Goal: Obtain resource: Download file/media

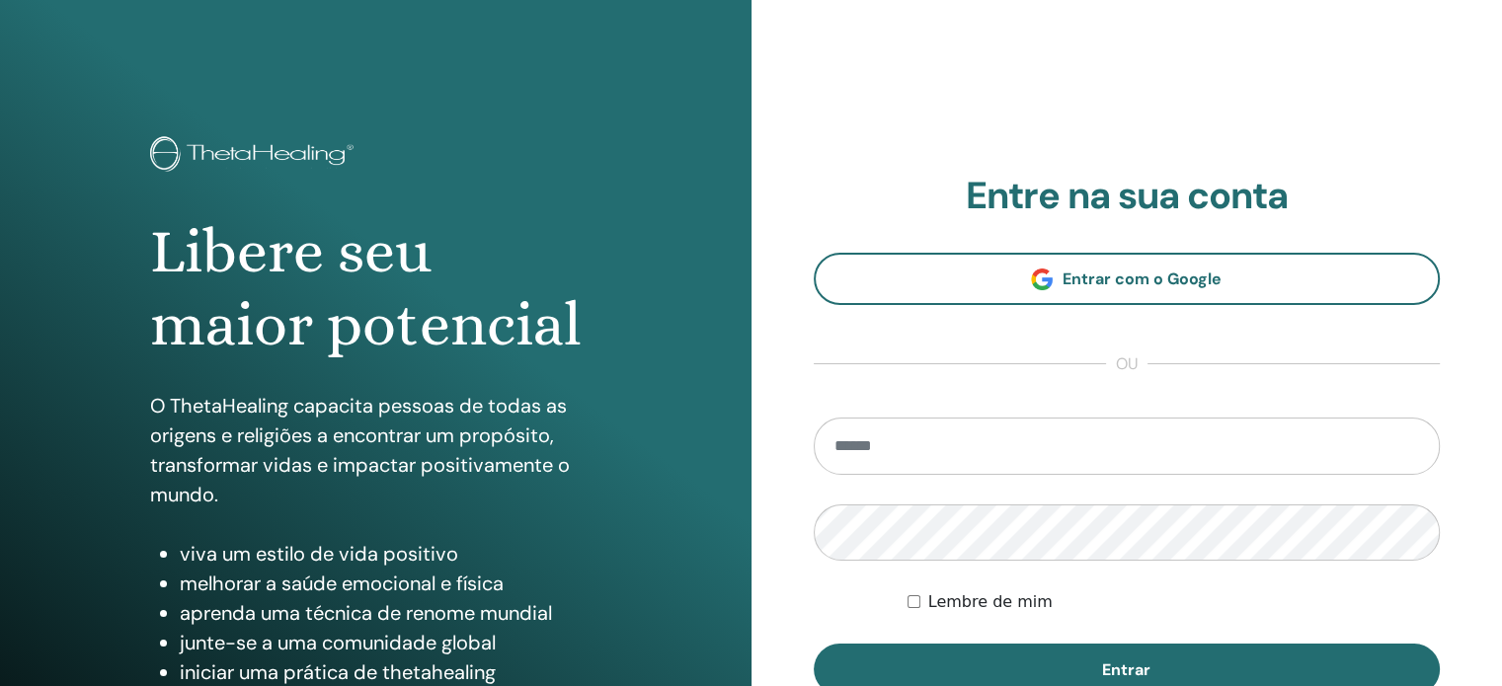
click at [933, 446] on input "email" at bounding box center [1127, 446] width 627 height 57
type input "**********"
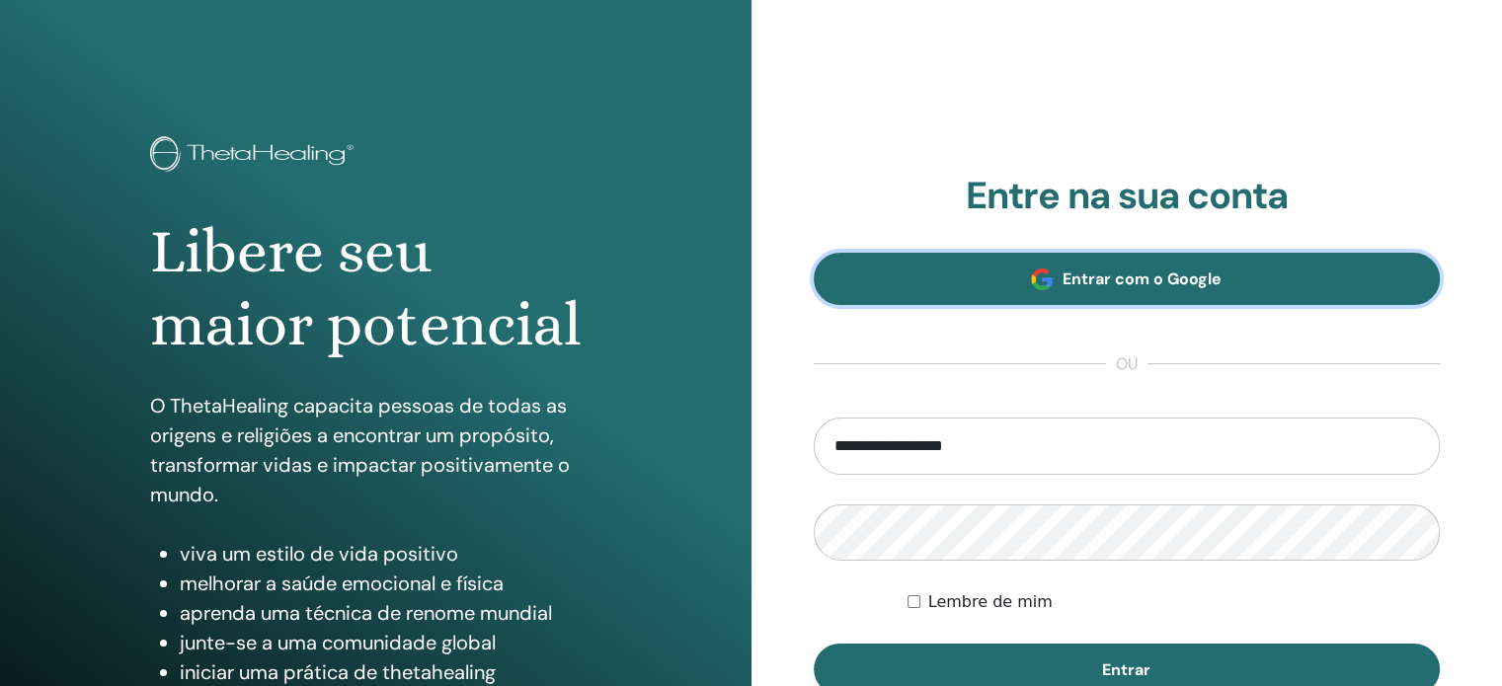
click at [1138, 275] on font "Entrar com o Google" at bounding box center [1142, 279] width 159 height 21
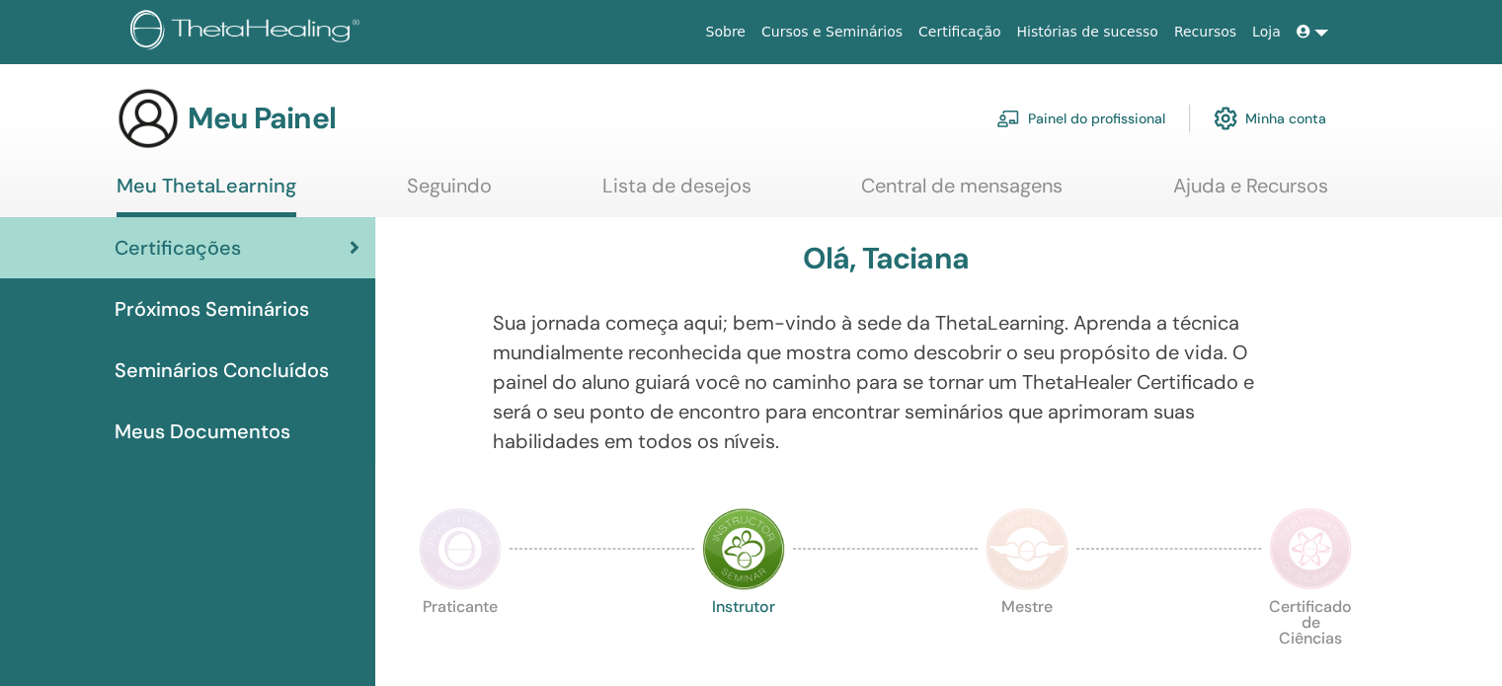
click at [1311, 42] on link at bounding box center [1312, 32] width 47 height 37
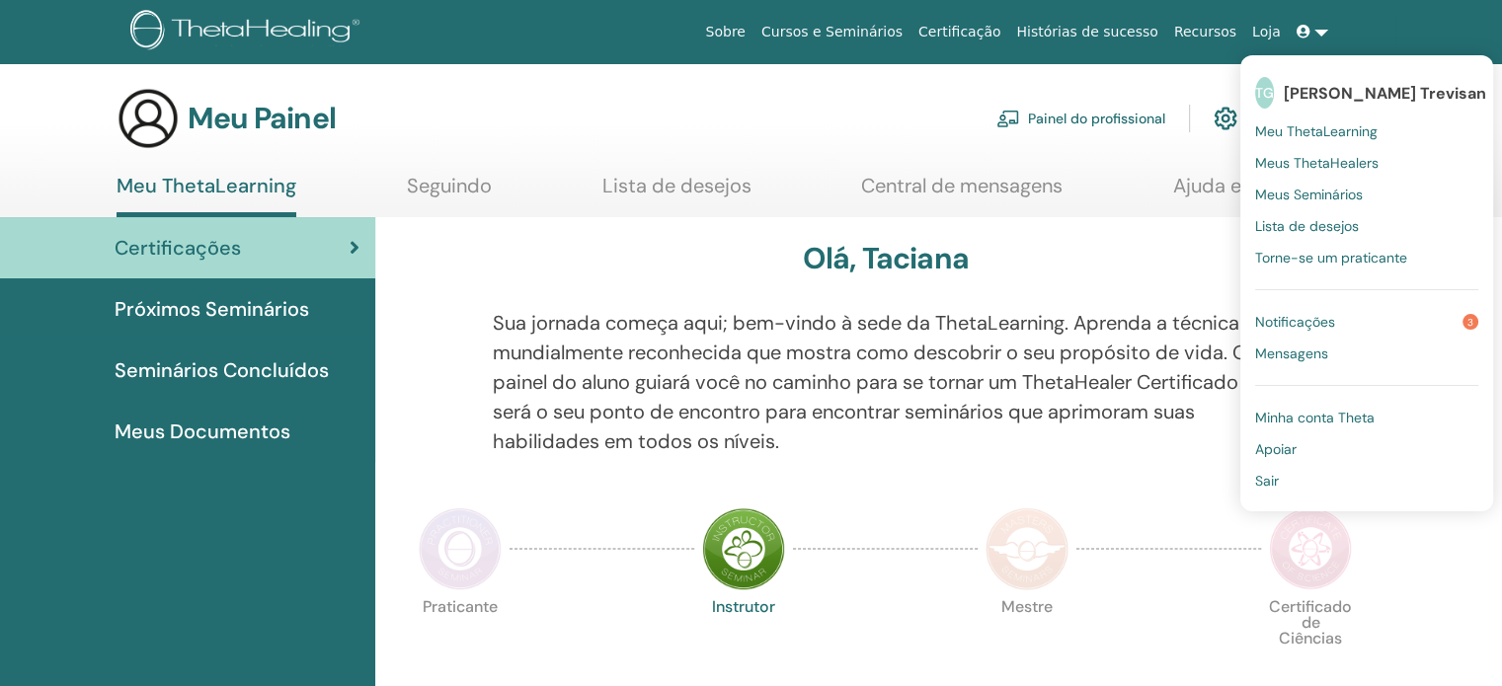
click at [1313, 40] on link at bounding box center [1312, 32] width 47 height 37
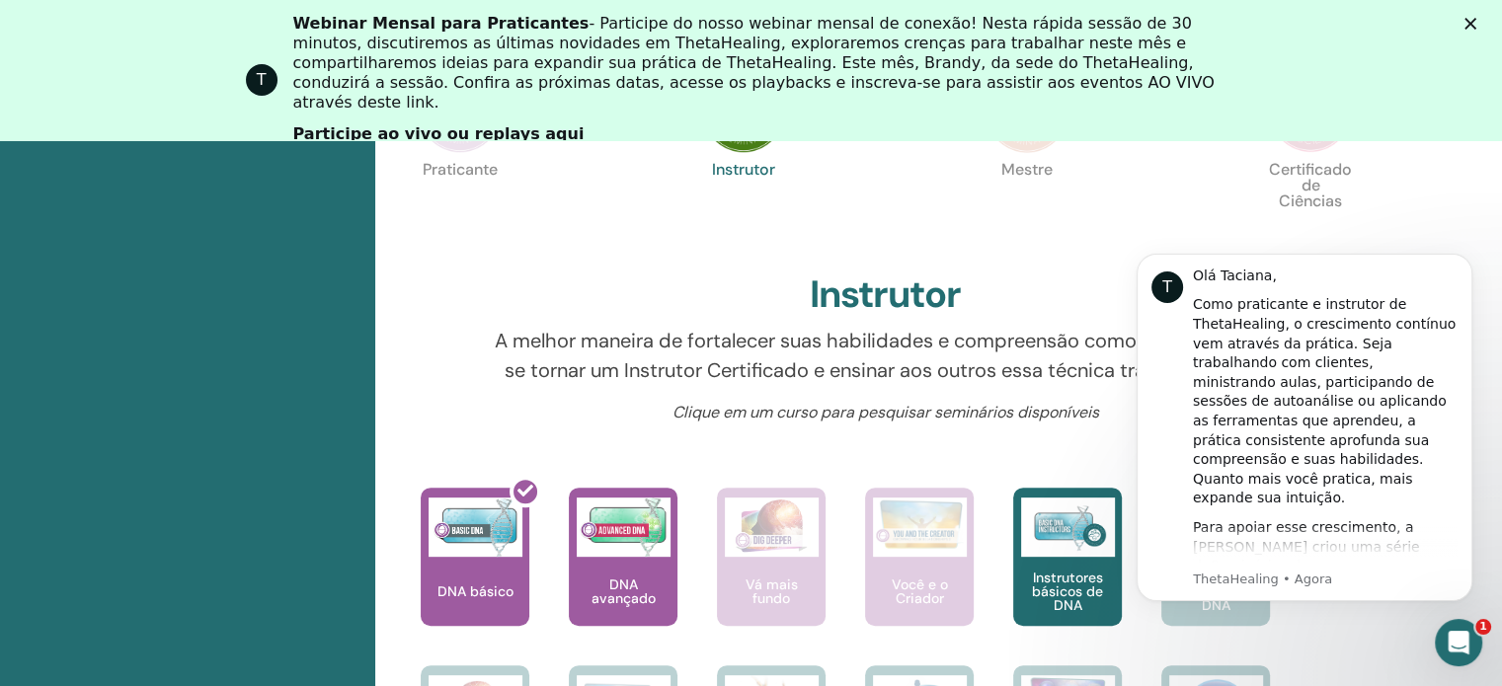
scroll to position [774, 0]
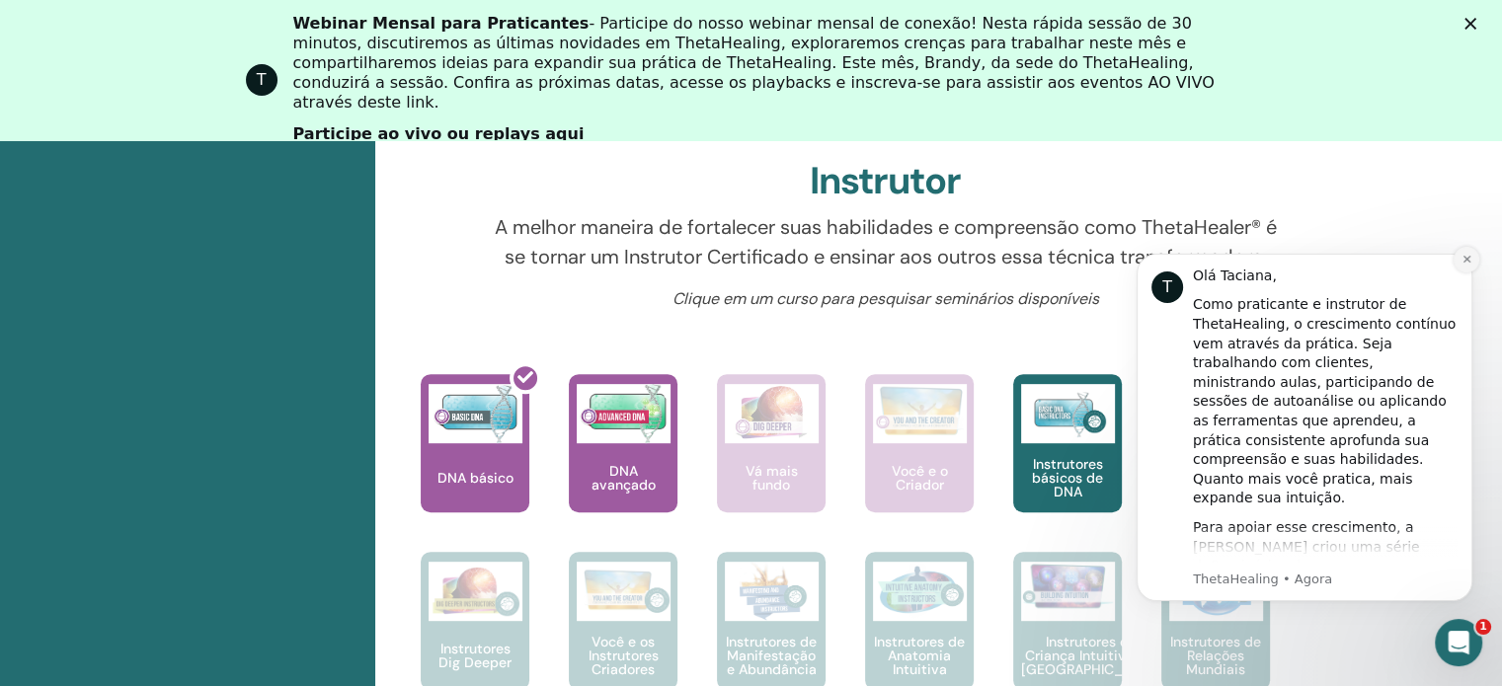
click at [1465, 263] on icon "Descartar notificação" at bounding box center [1467, 259] width 11 height 11
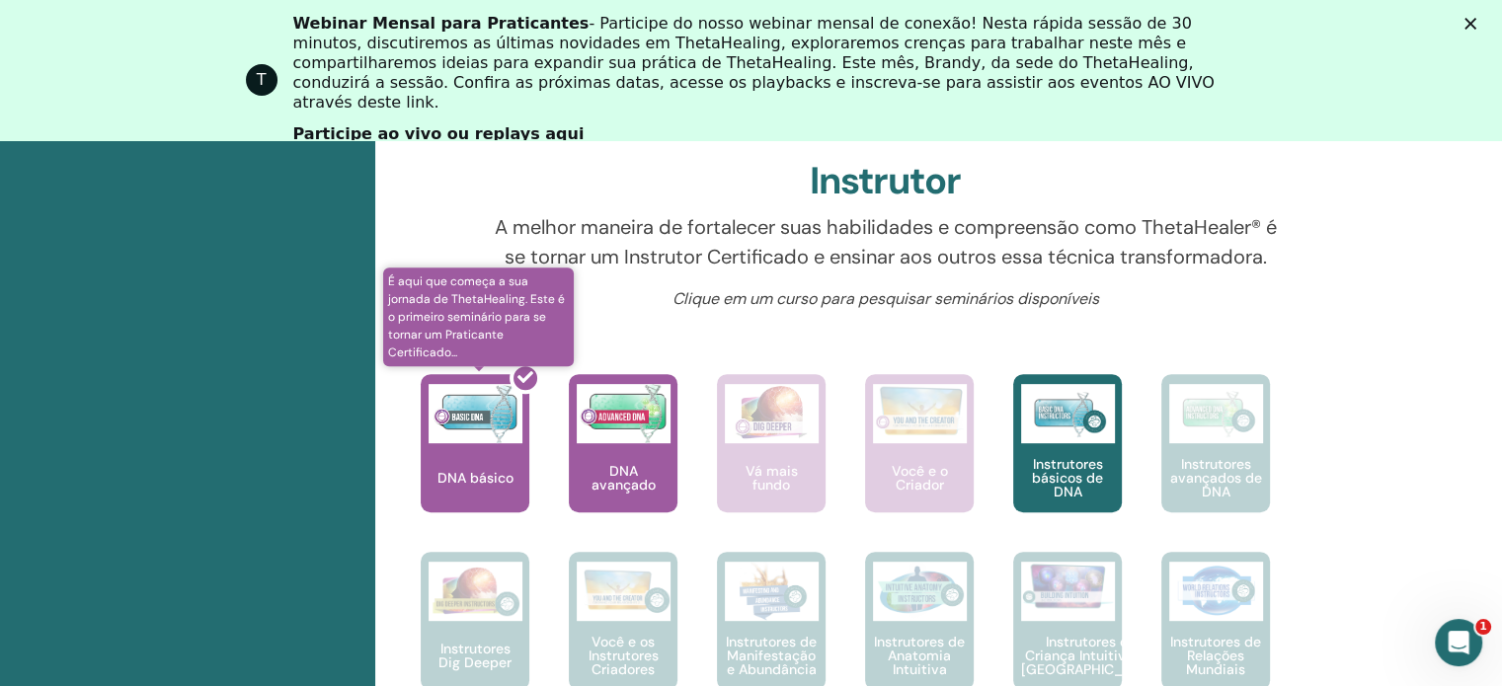
click at [449, 489] on div at bounding box center [487, 451] width 109 height 178
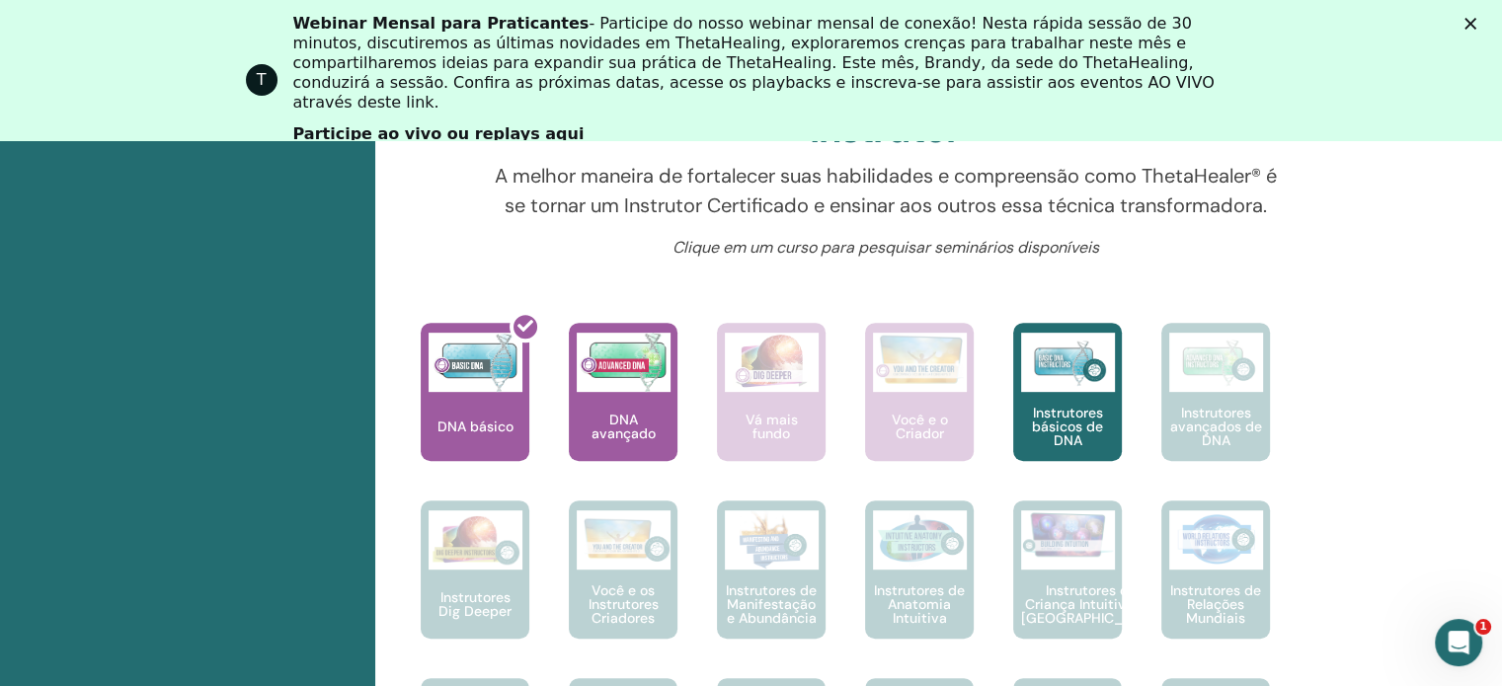
scroll to position [833, 0]
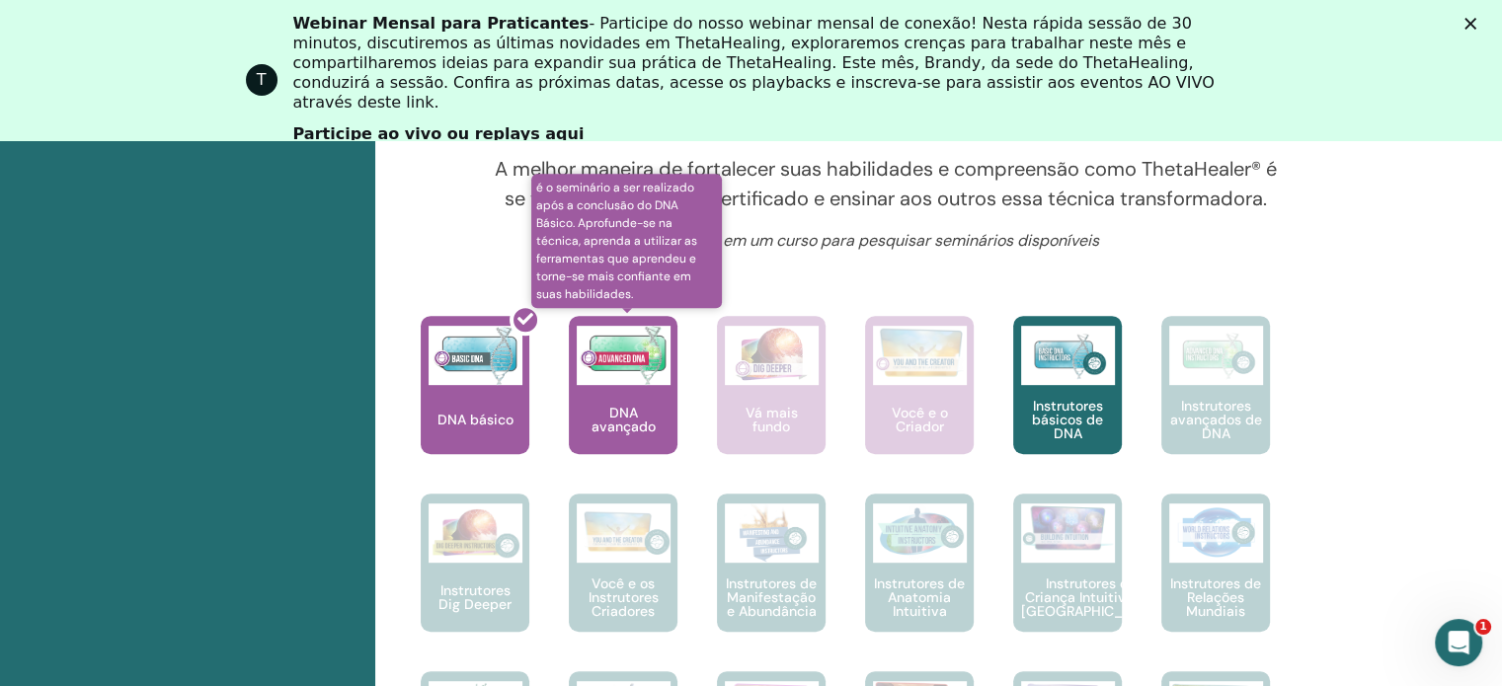
click at [638, 415] on div "DNA avançado" at bounding box center [623, 385] width 109 height 138
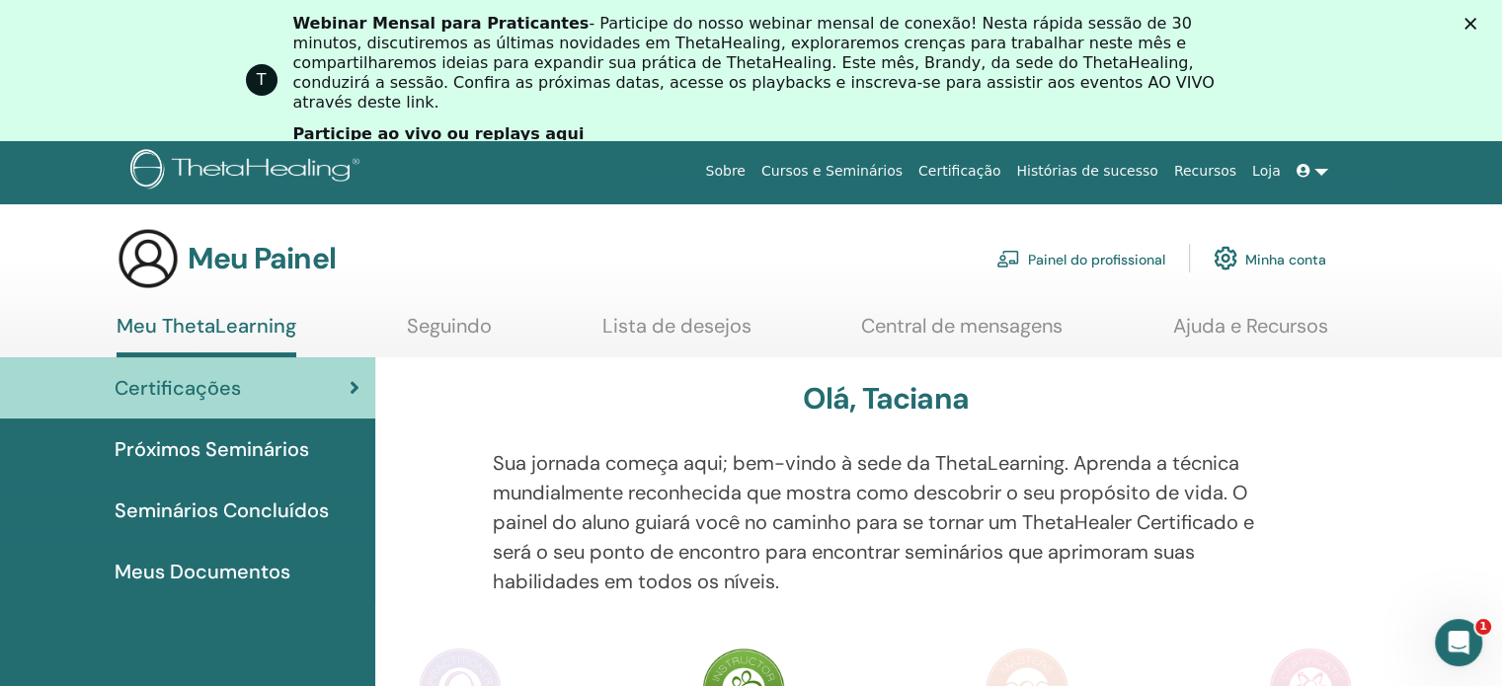
click at [1484, 24] on div "Fechar" at bounding box center [1475, 24] width 20 height 12
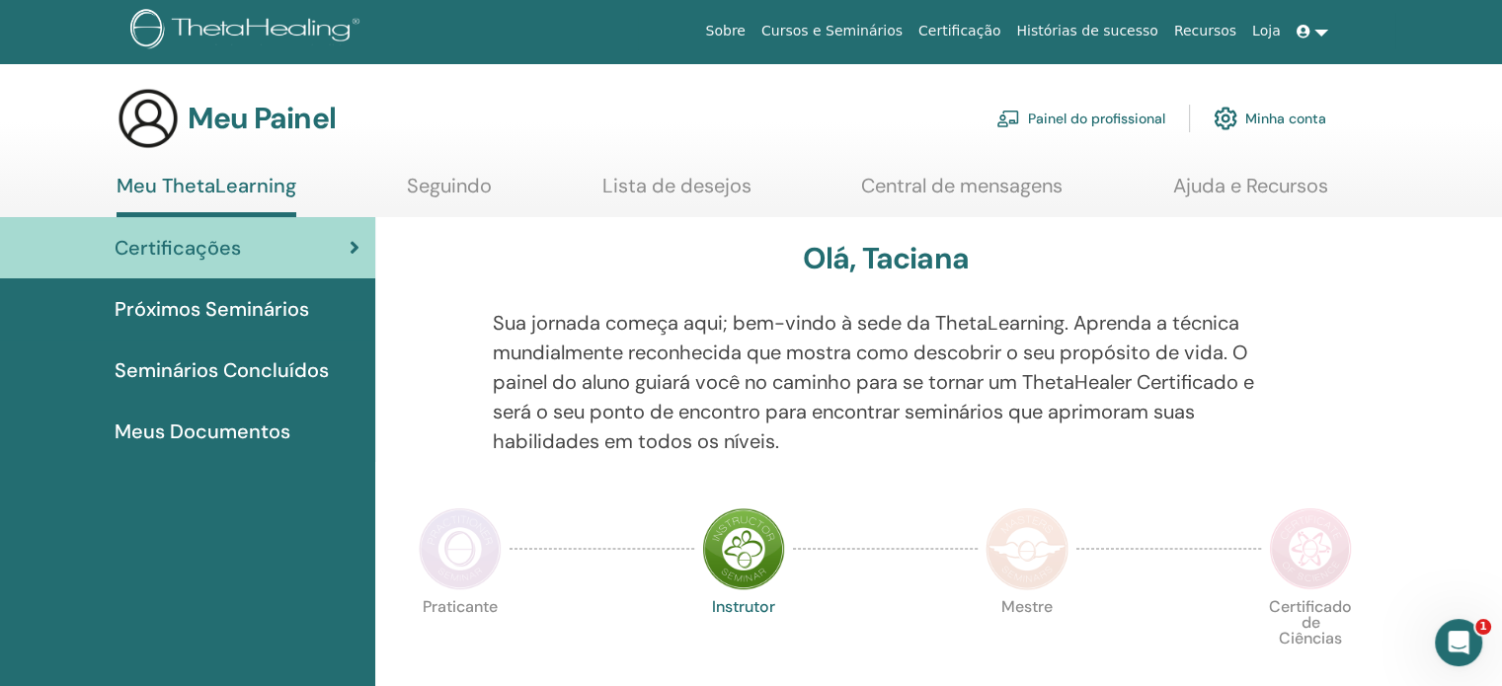
click at [1309, 38] on icon at bounding box center [1304, 32] width 14 height 14
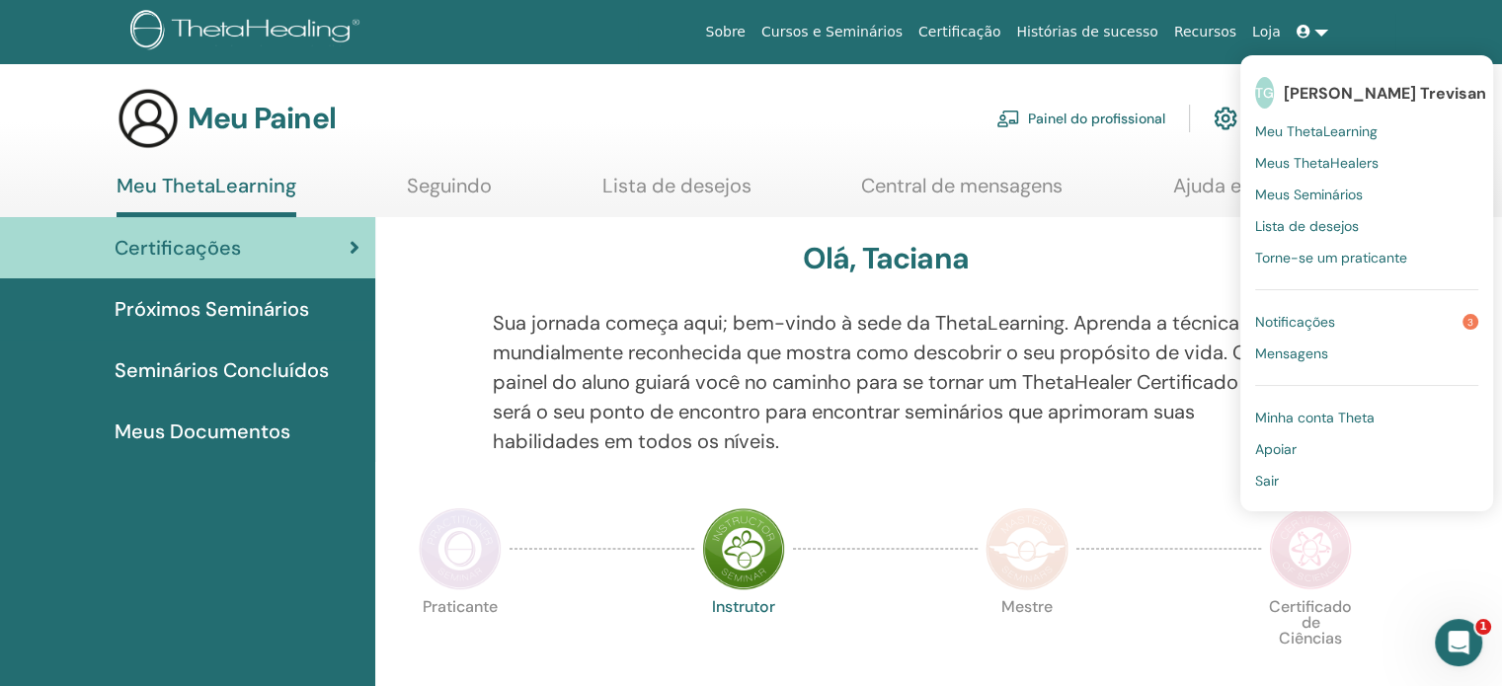
click at [1347, 191] on font "Meus Seminários" at bounding box center [1309, 195] width 108 height 18
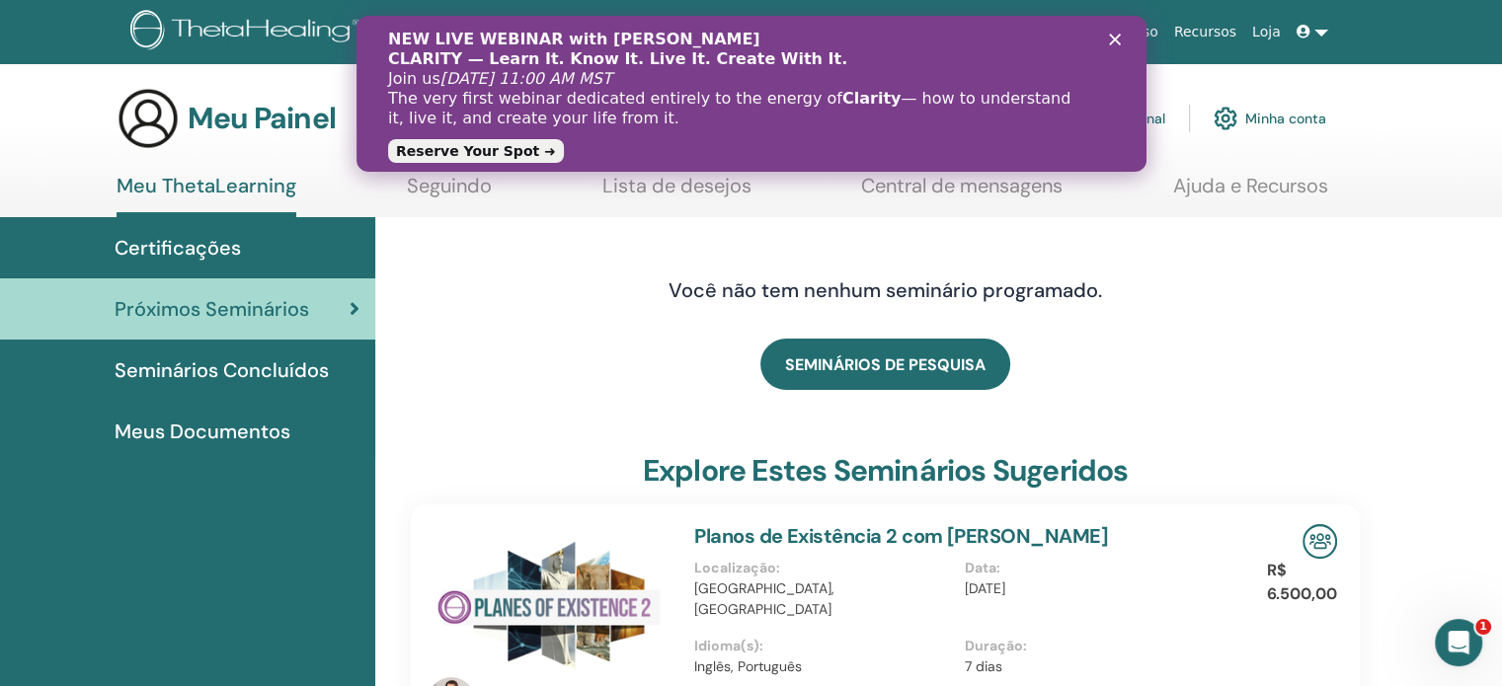
click at [1114, 38] on icon "Fechar" at bounding box center [1114, 40] width 12 height 12
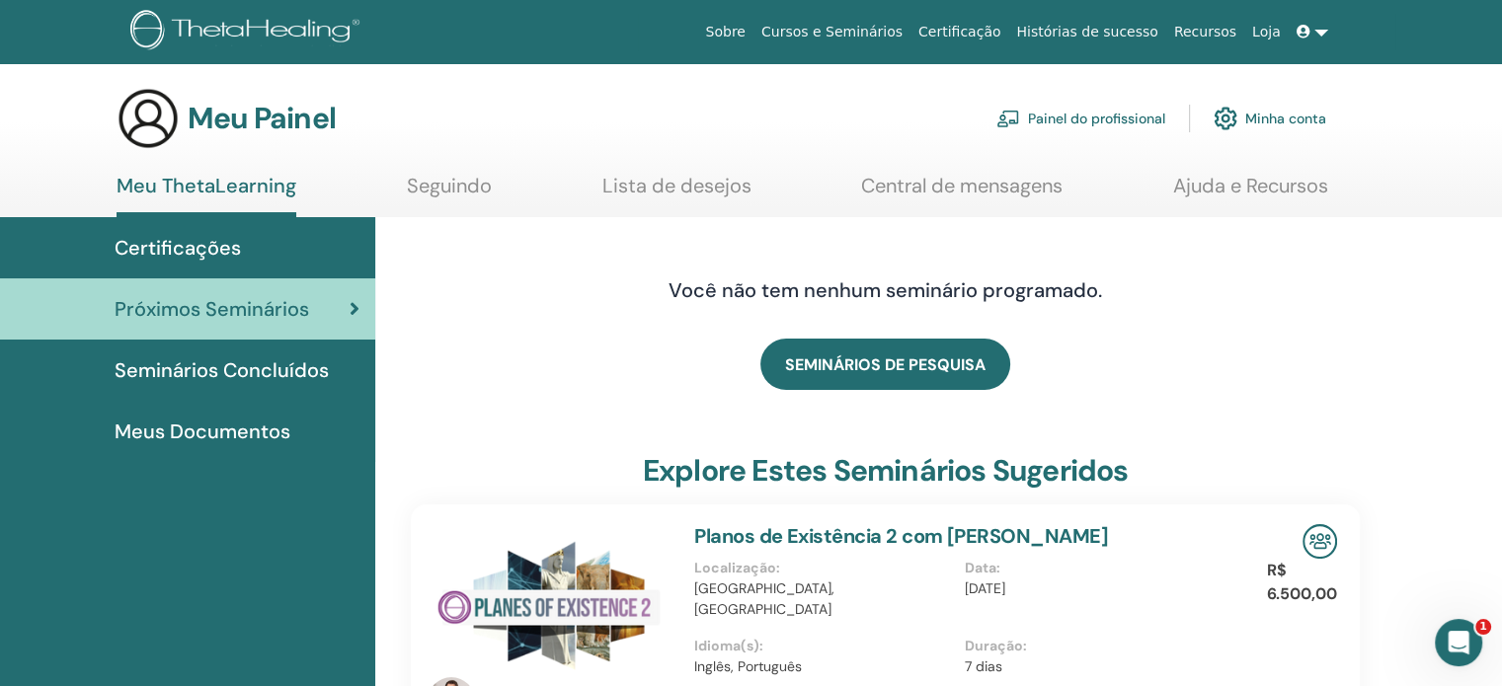
click at [1300, 34] on icon at bounding box center [1304, 32] width 14 height 14
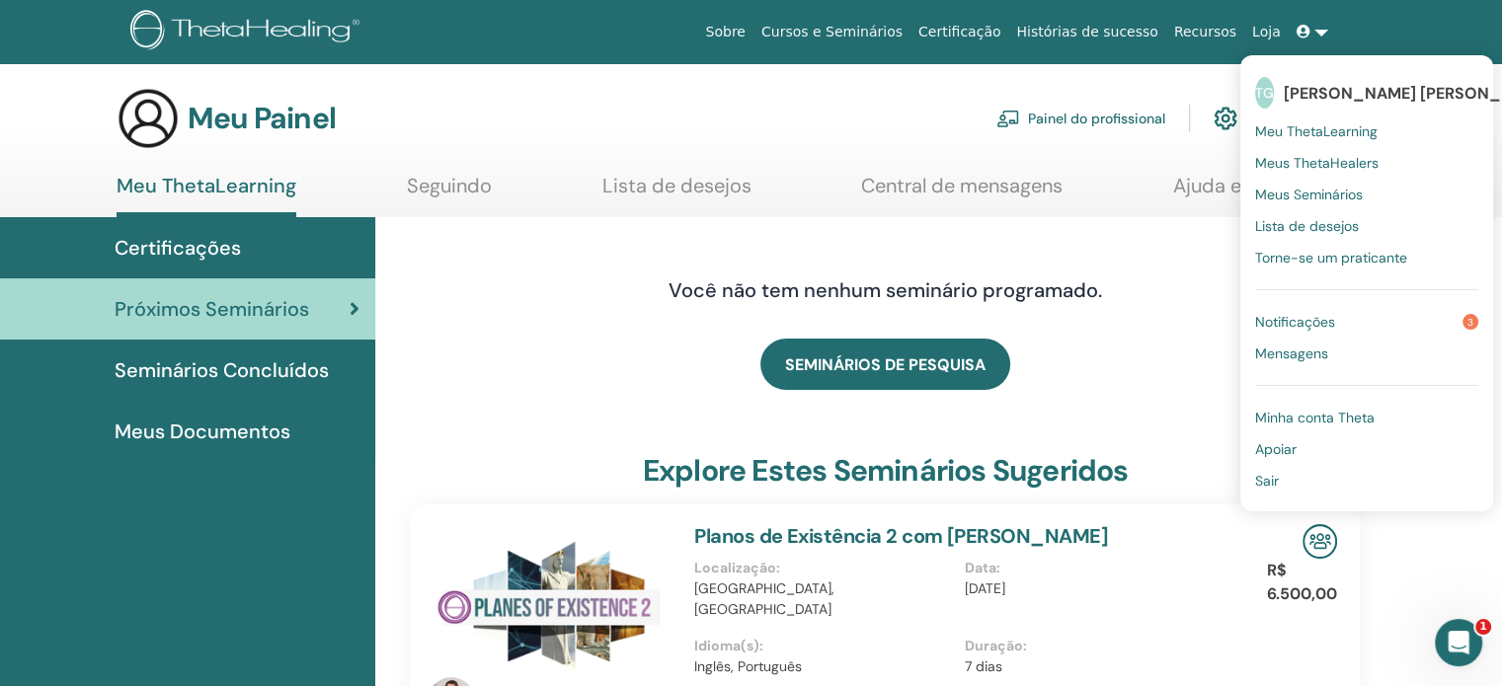
click at [1359, 141] on link "Meu ThetaLearning" at bounding box center [1366, 132] width 223 height 32
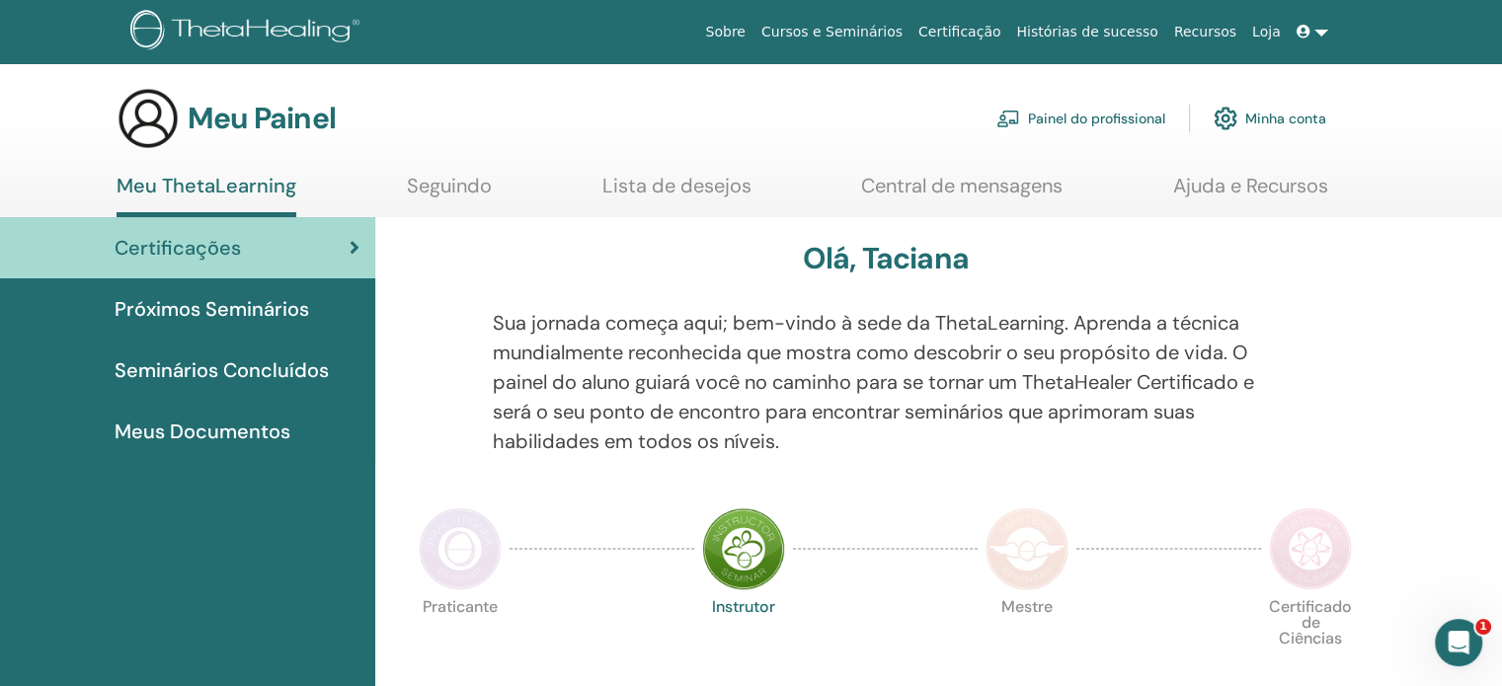
click at [210, 437] on font "Meus Documentos" at bounding box center [203, 432] width 176 height 26
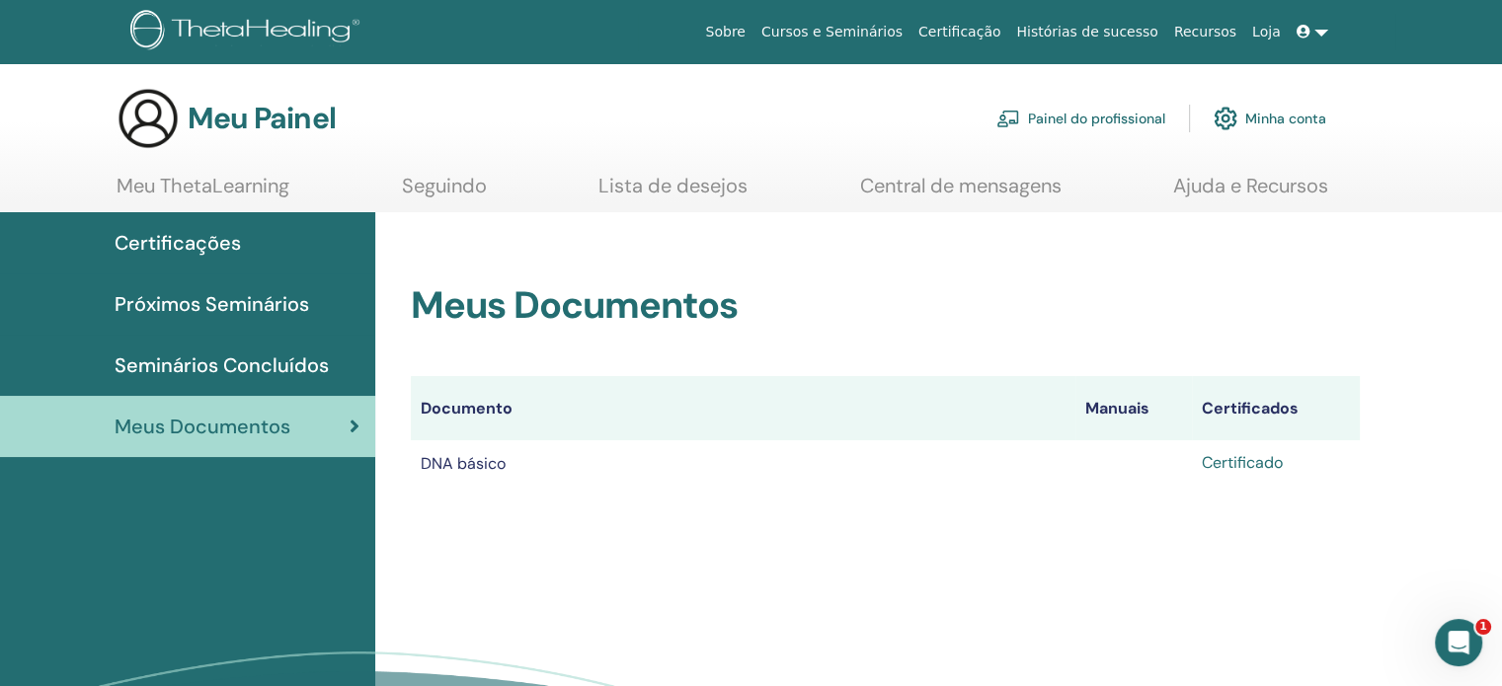
click at [1250, 459] on font "Certificado" at bounding box center [1242, 462] width 81 height 21
click at [1448, 630] on icon "Abertura do Messenger da Intercom" at bounding box center [1456, 640] width 33 height 33
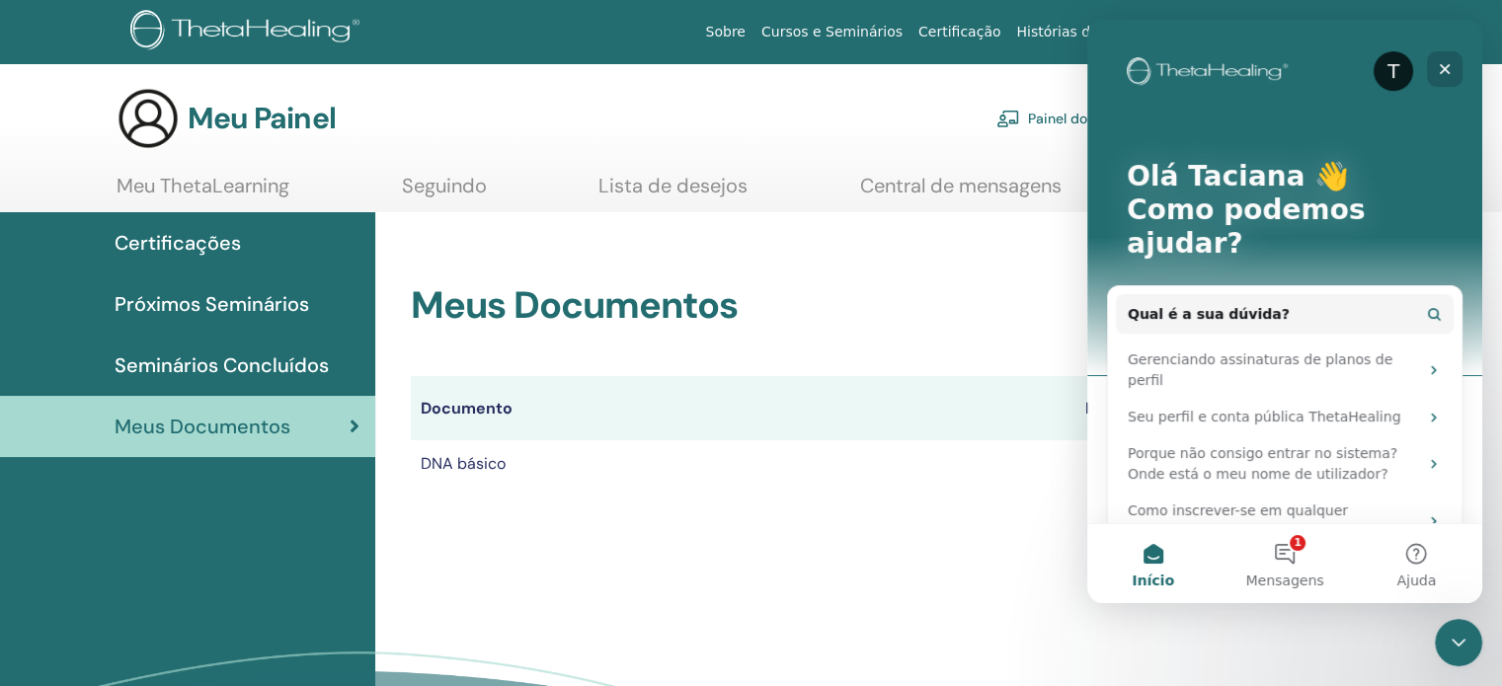
click at [1443, 67] on icon "Fechar" at bounding box center [1445, 69] width 11 height 11
